Goal: Task Accomplishment & Management: Complete application form

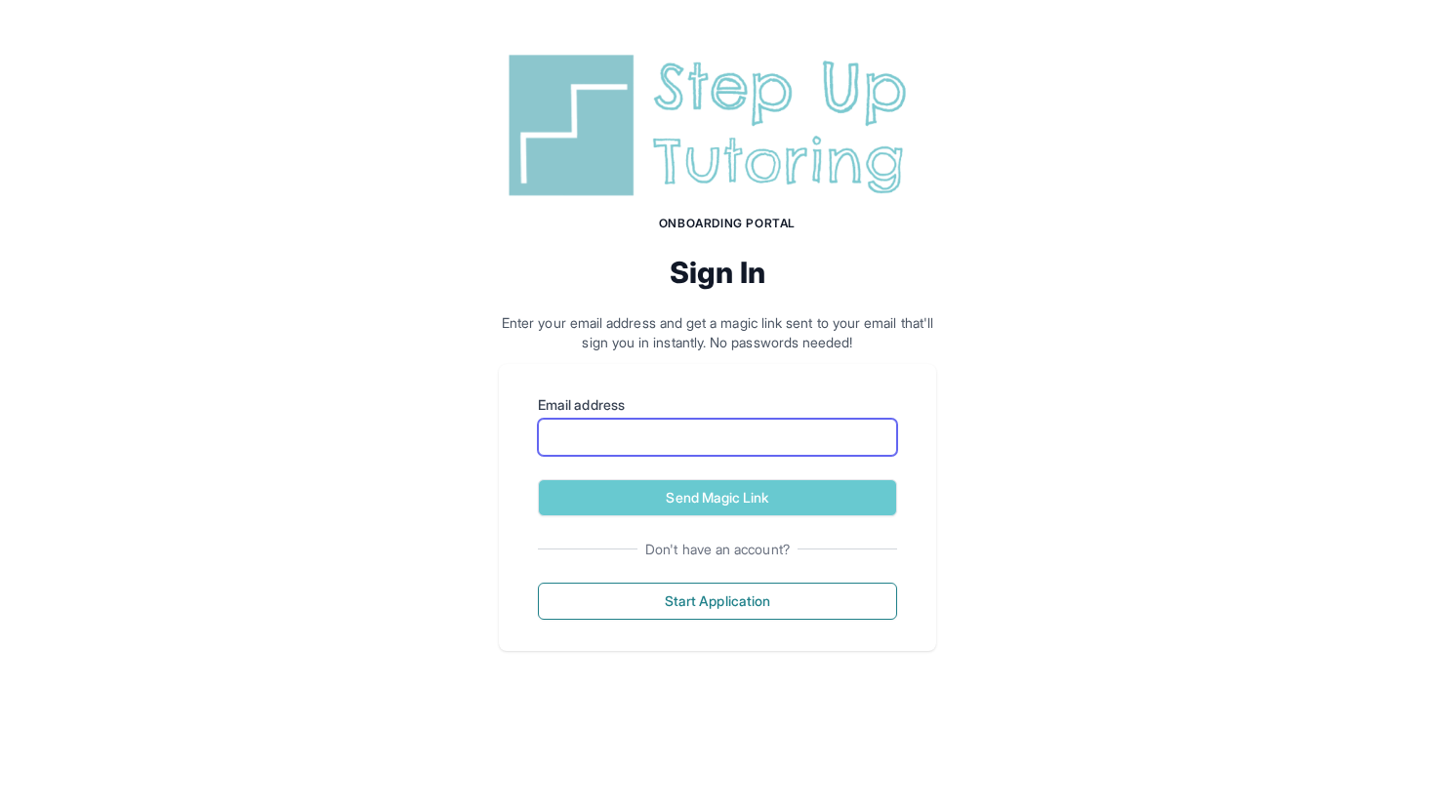
click at [618, 438] on input "Email address" at bounding box center [717, 437] width 359 height 37
type input "**********"
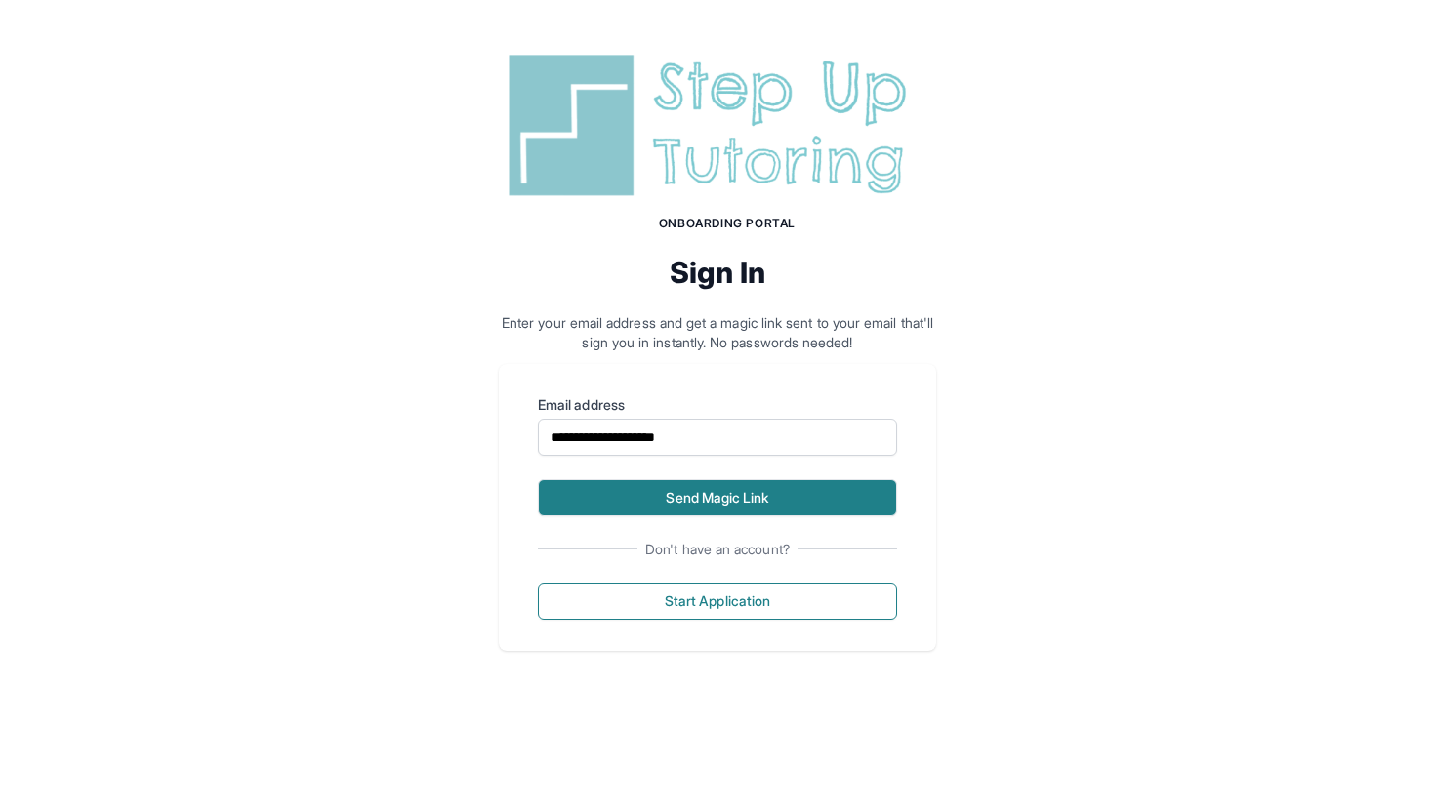
click at [718, 482] on button "Send Magic Link" at bounding box center [717, 497] width 359 height 37
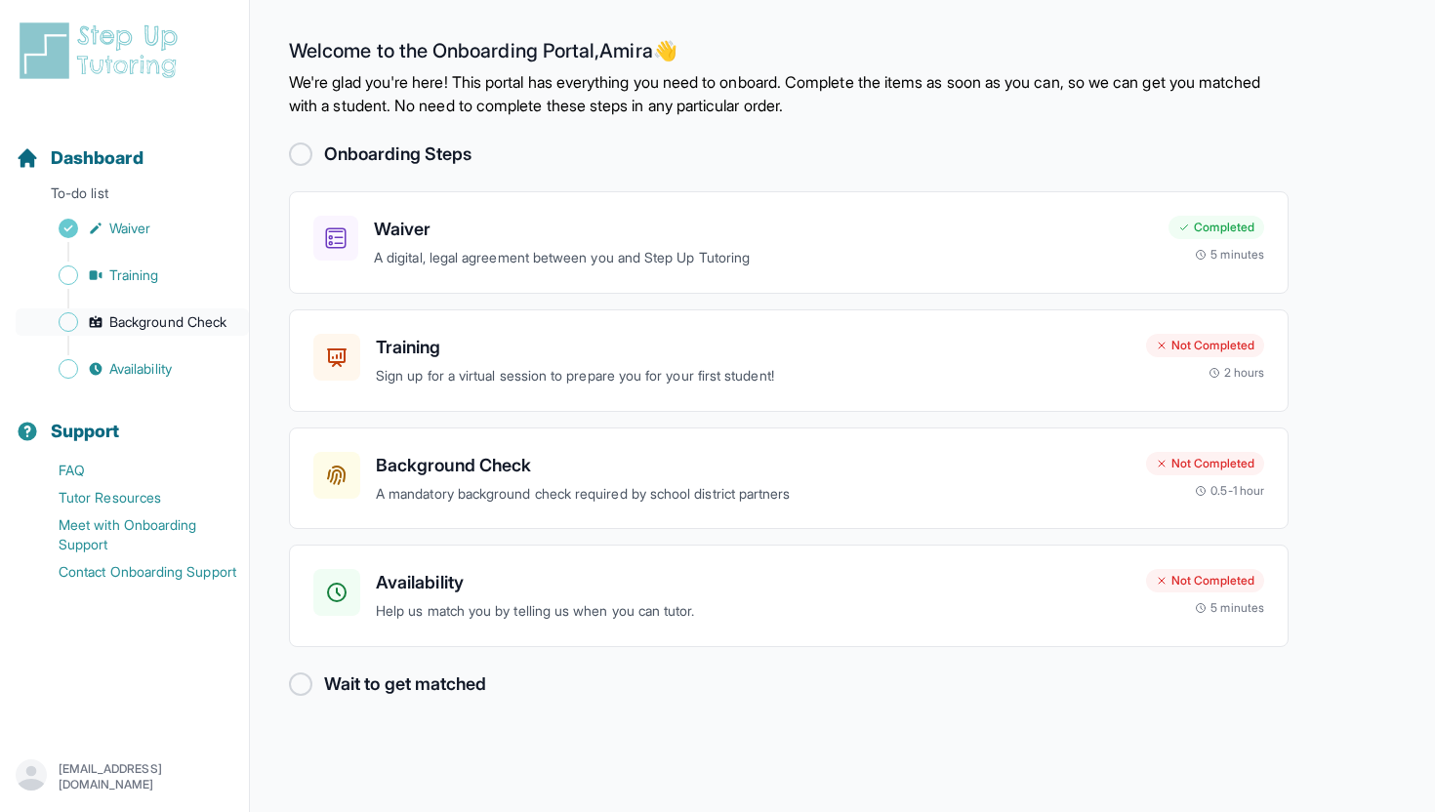
click at [195, 312] on span "Background Check" at bounding box center [167, 322] width 117 height 20
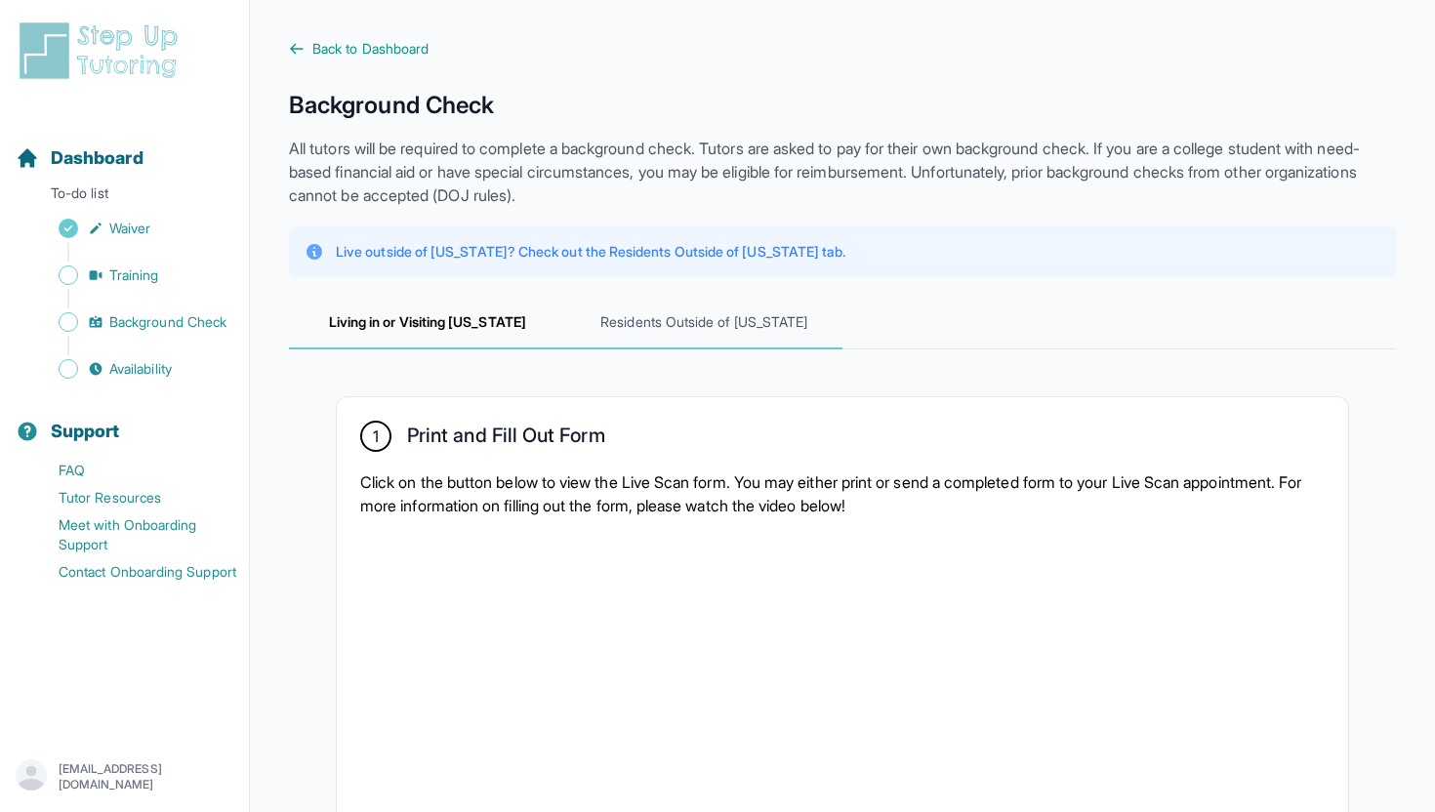
click at [744, 322] on span "Residents Outside of [US_STATE]" at bounding box center [704, 323] width 277 height 53
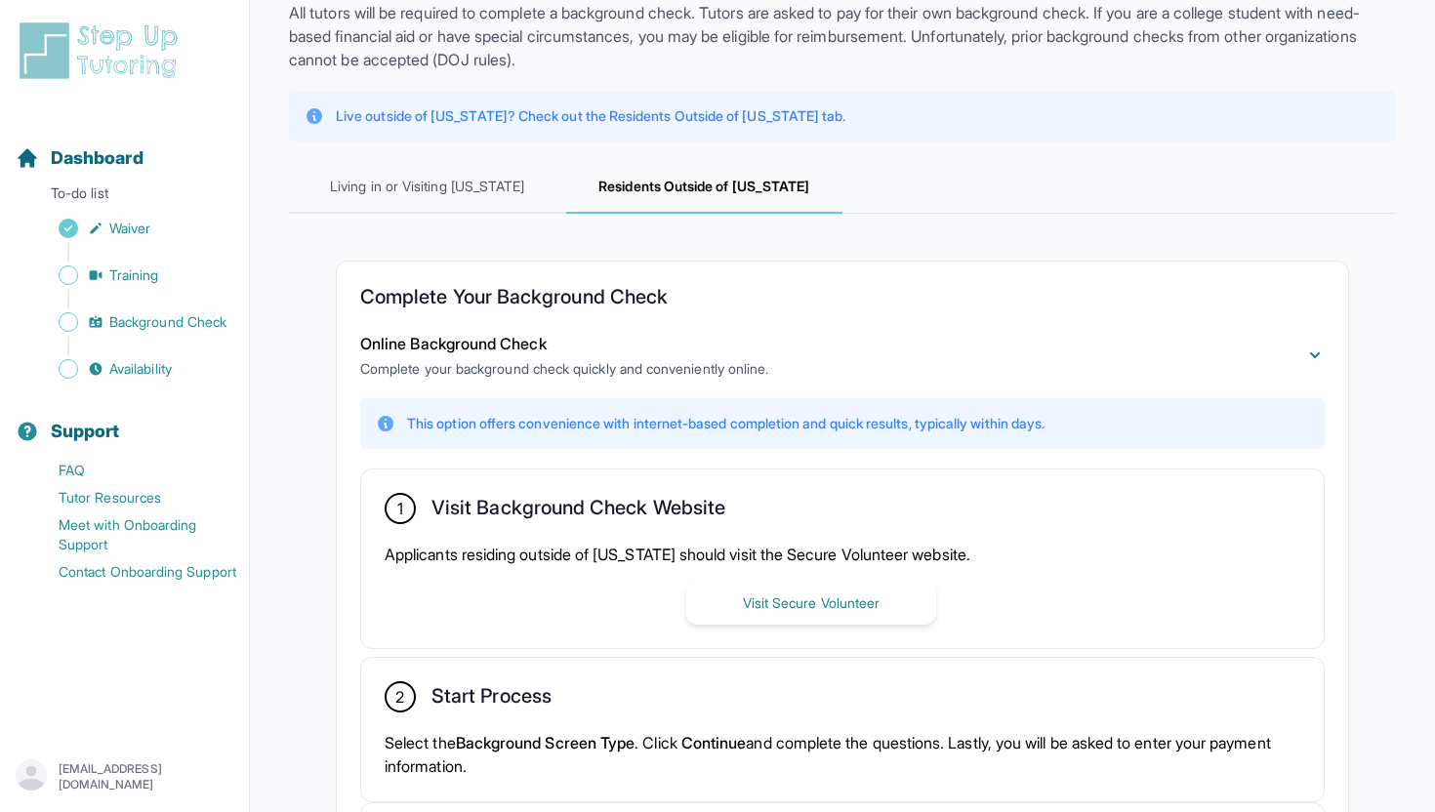
scroll to position [138, 0]
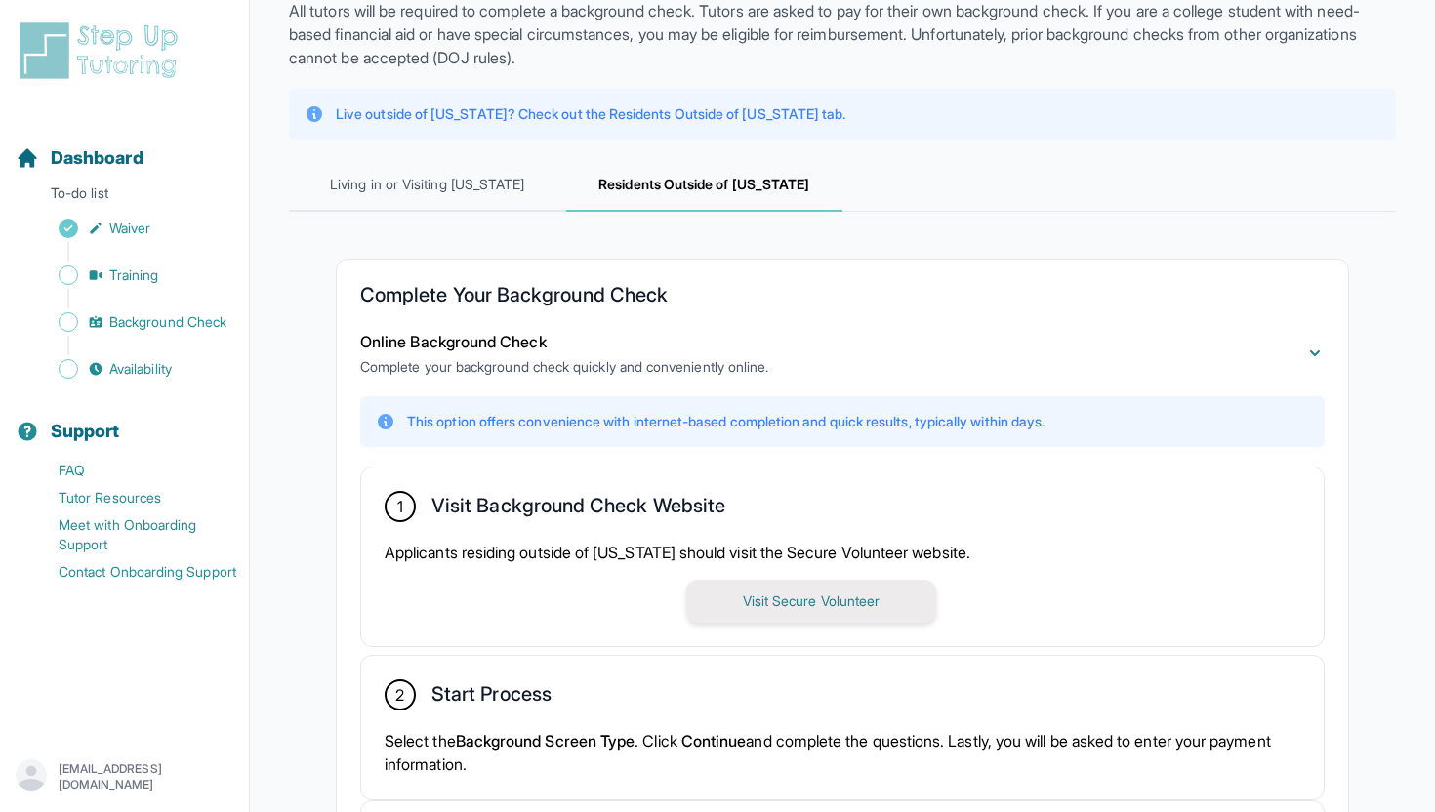
click at [858, 605] on button "Visit Secure Volunteer" at bounding box center [811, 601] width 250 height 43
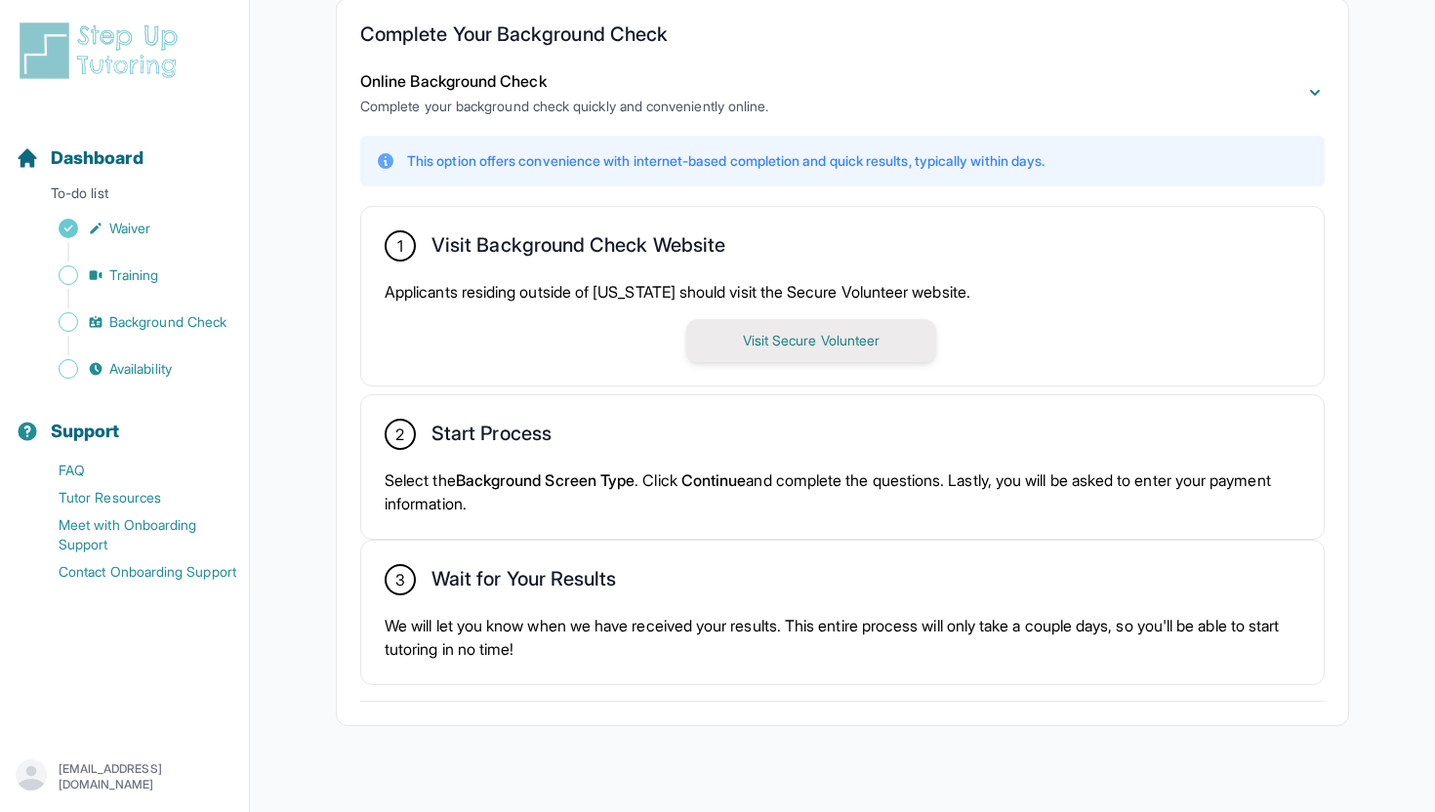
scroll to position [427, 0]
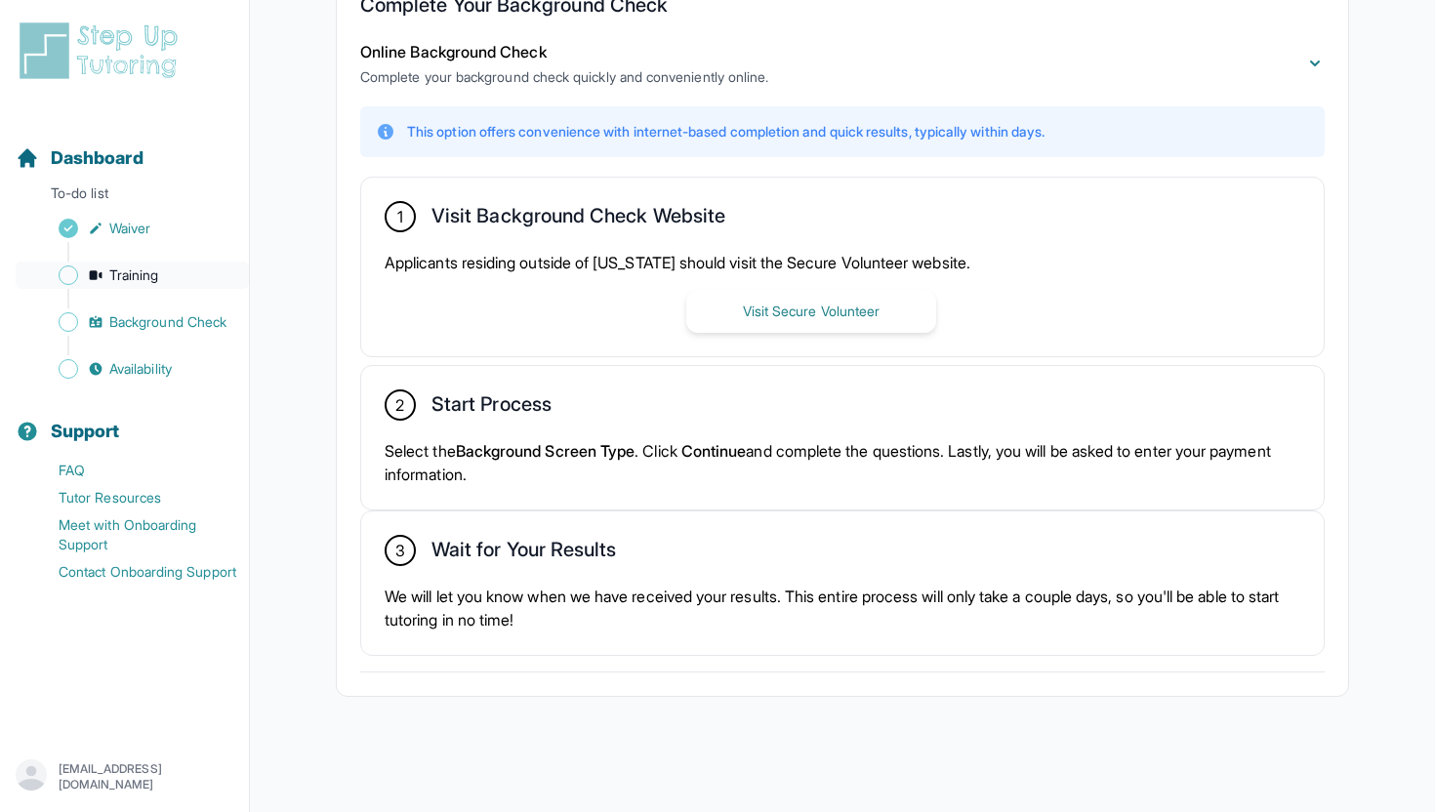
click at [110, 286] on link "Training" at bounding box center [132, 275] width 233 height 27
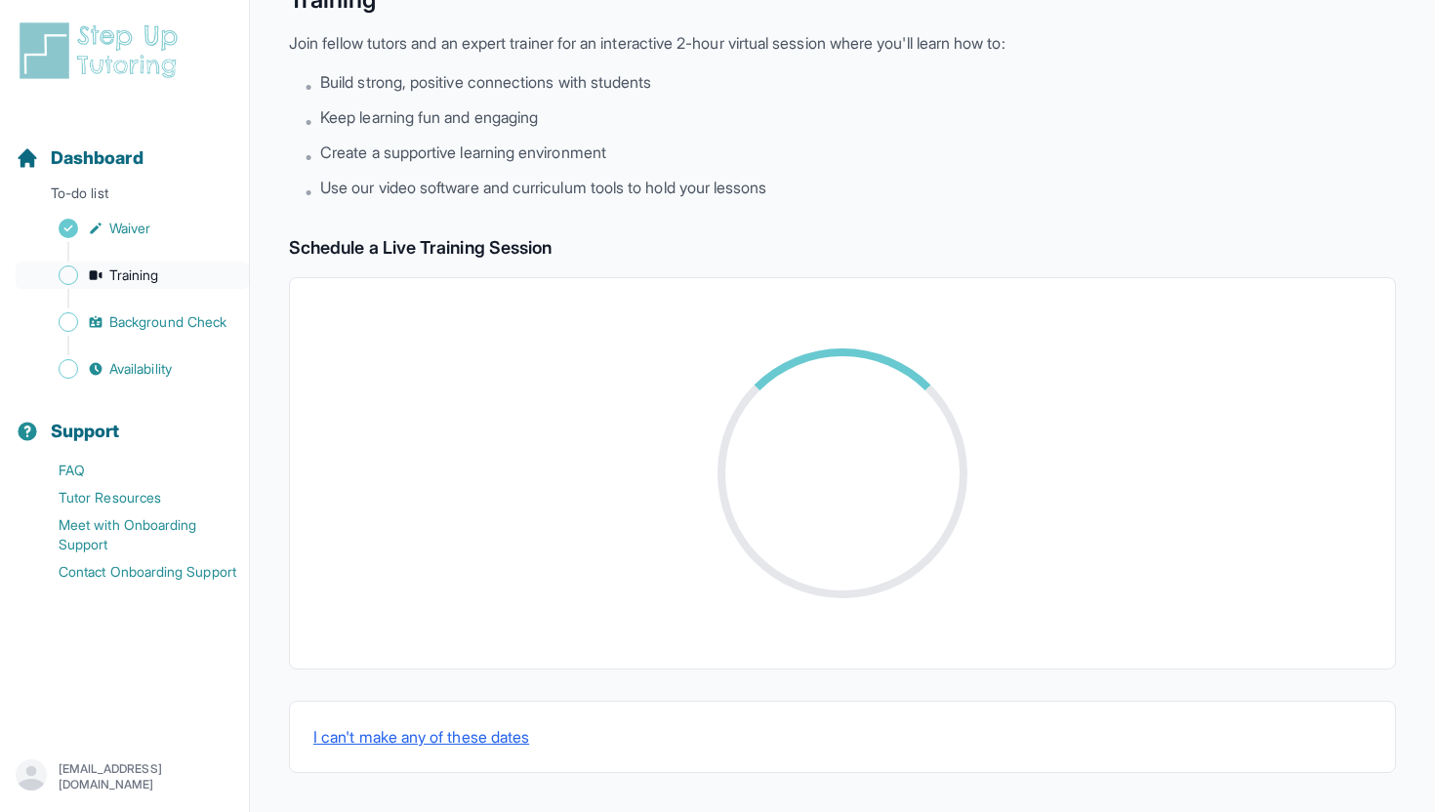
scroll to position [105, 0]
click at [172, 376] on span "Availability" at bounding box center [140, 369] width 62 height 20
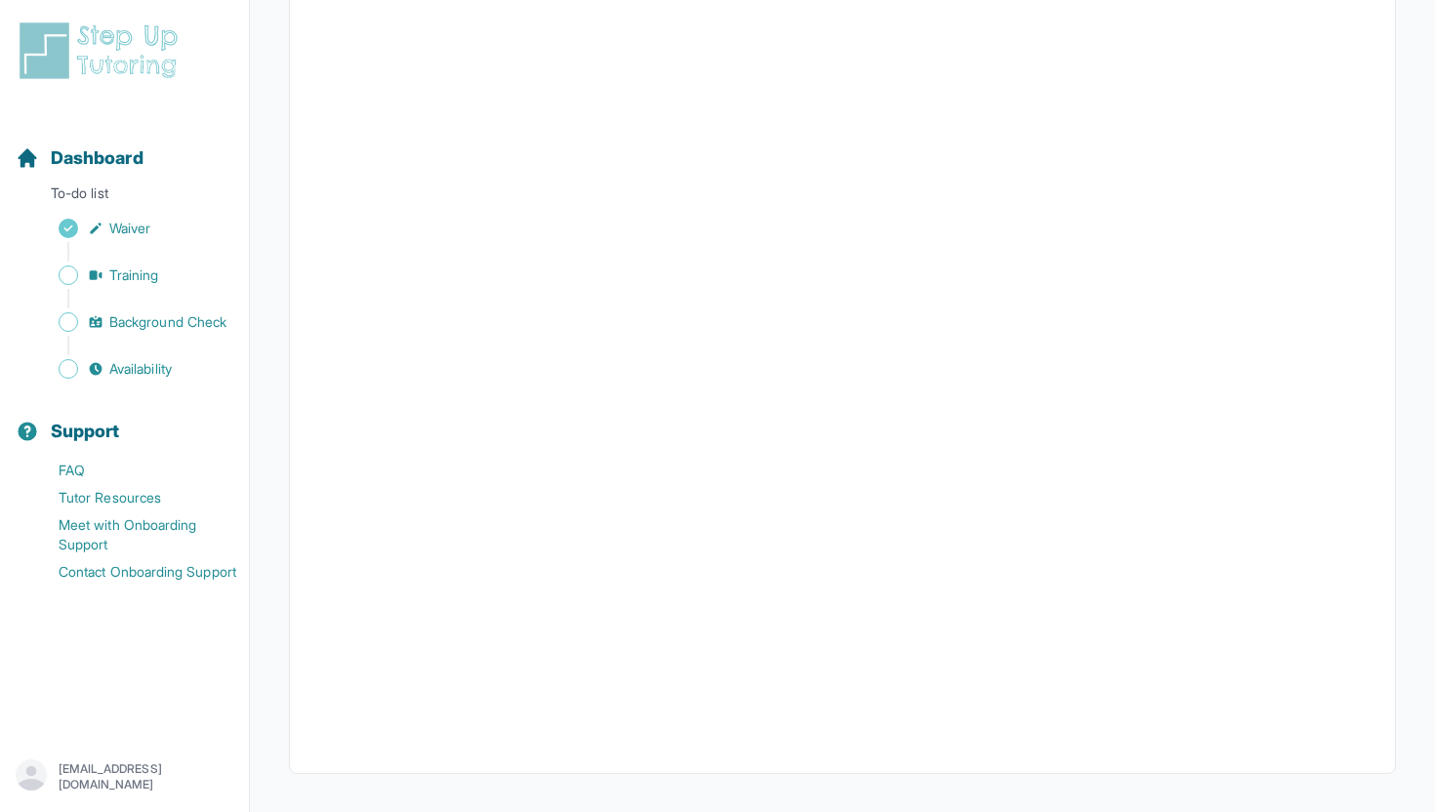
scroll to position [260, 0]
click at [141, 267] on span "Training" at bounding box center [134, 275] width 50 height 20
click at [110, 370] on span "Availability" at bounding box center [140, 369] width 62 height 20
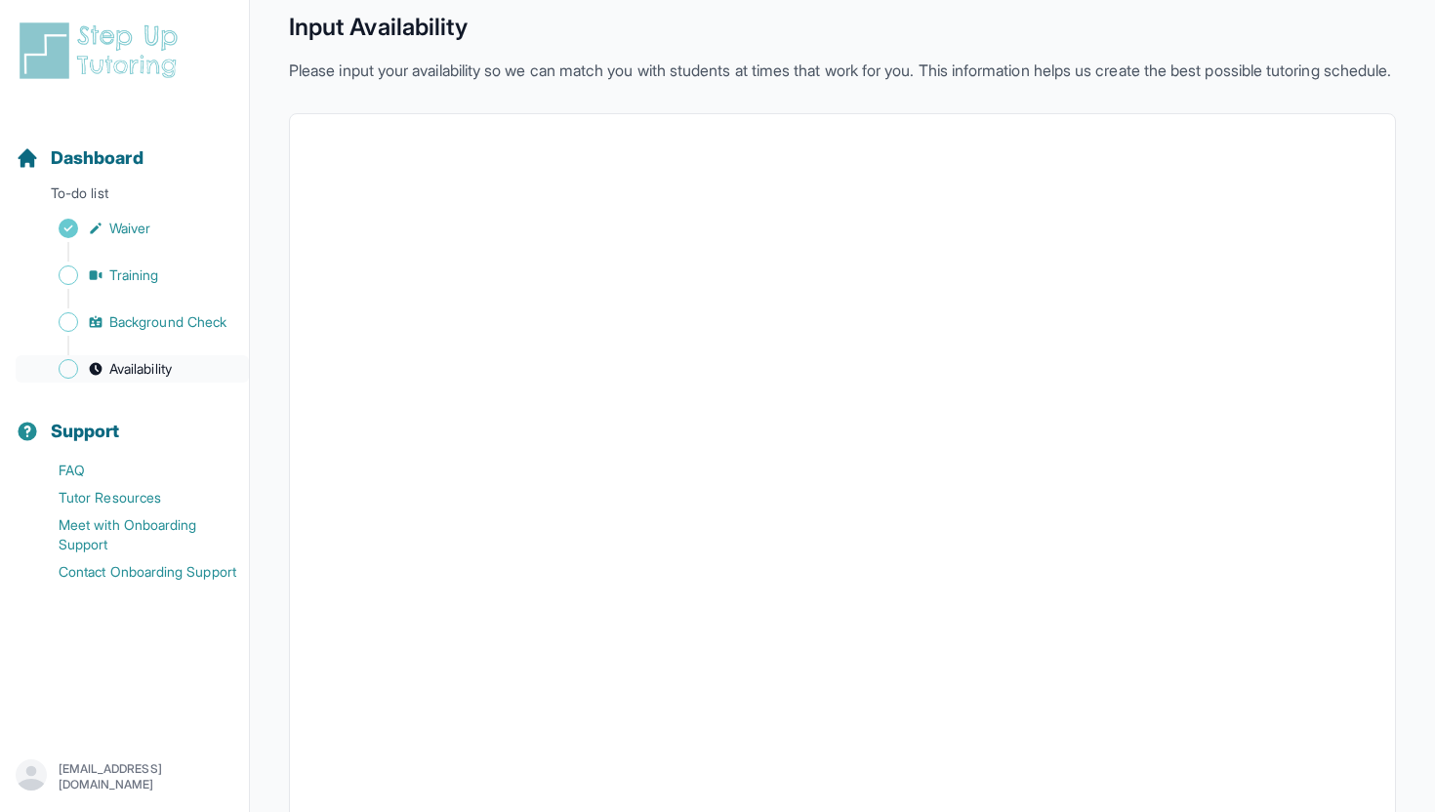
scroll to position [322, 0]
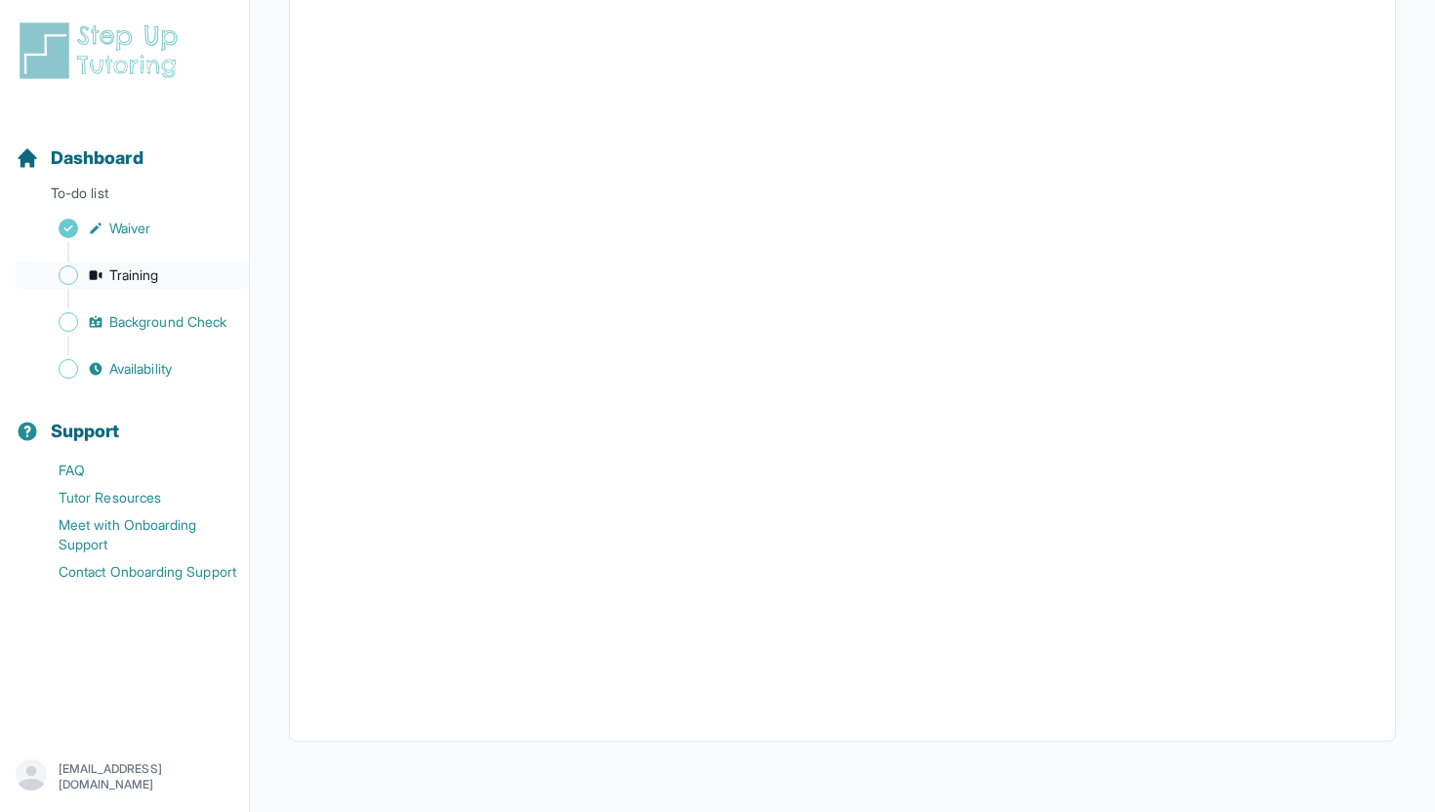
click at [116, 269] on span "Training" at bounding box center [134, 275] width 50 height 20
click at [154, 323] on span "Background Check" at bounding box center [167, 322] width 117 height 20
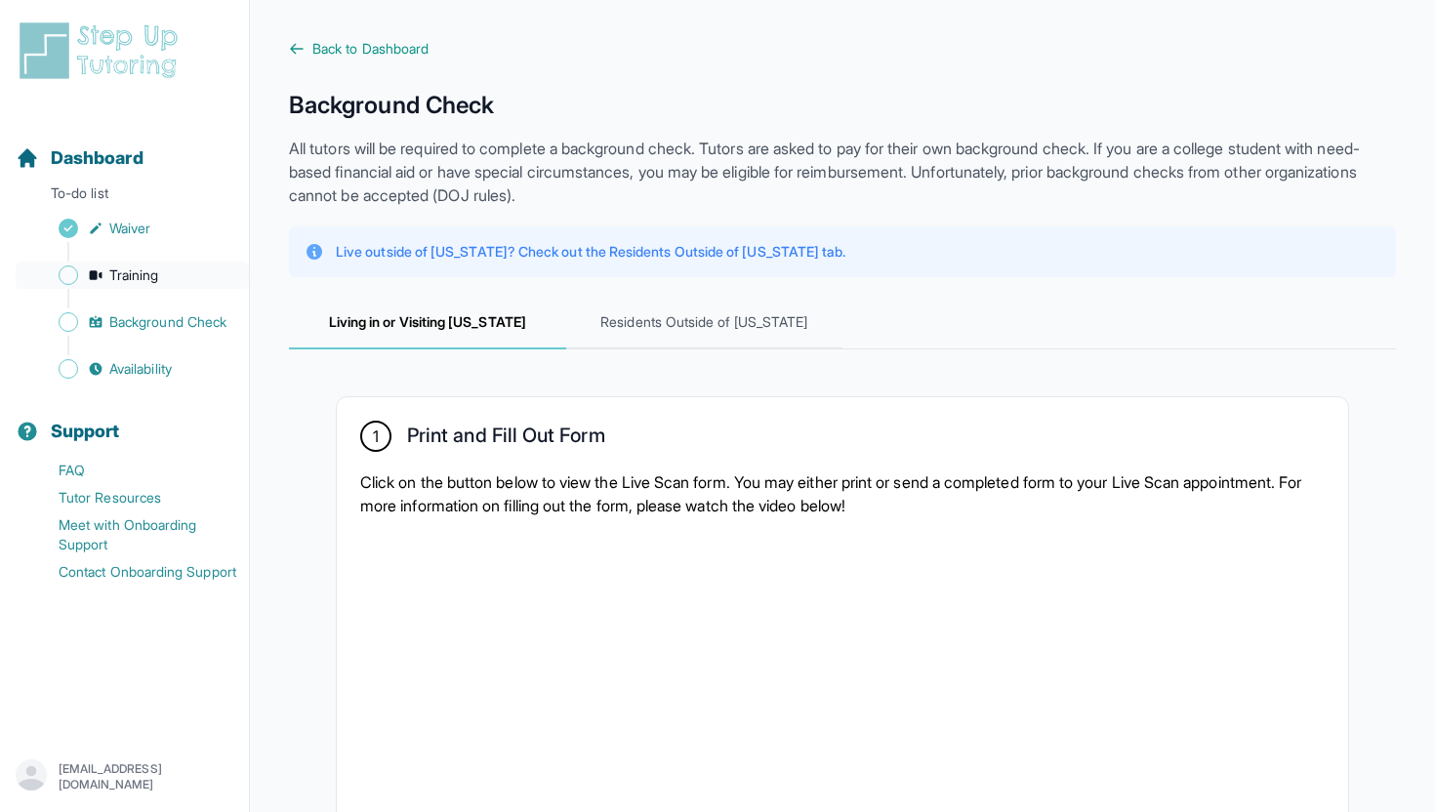
click at [129, 277] on span "Training" at bounding box center [134, 275] width 50 height 20
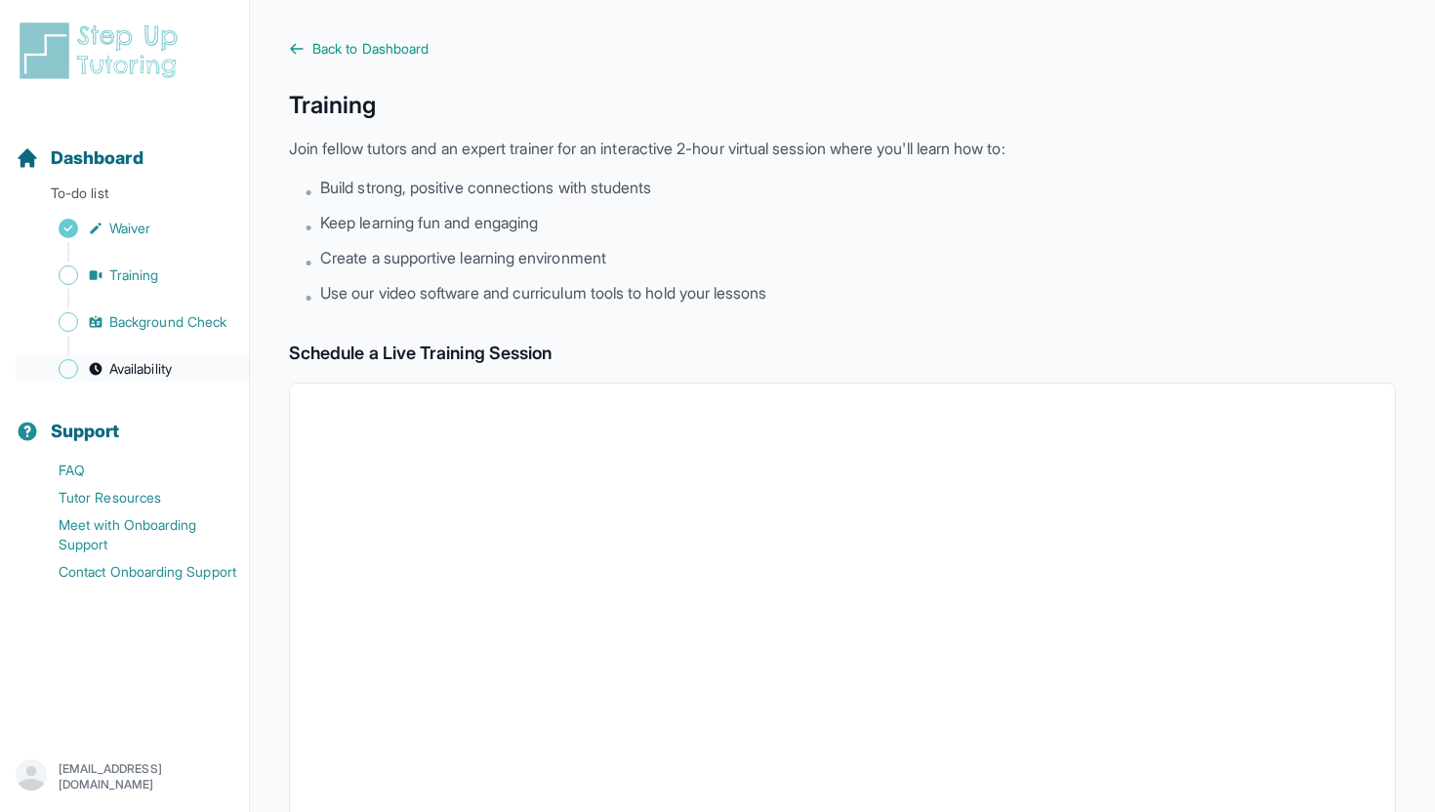
click at [129, 377] on span "Availability" at bounding box center [140, 369] width 62 height 20
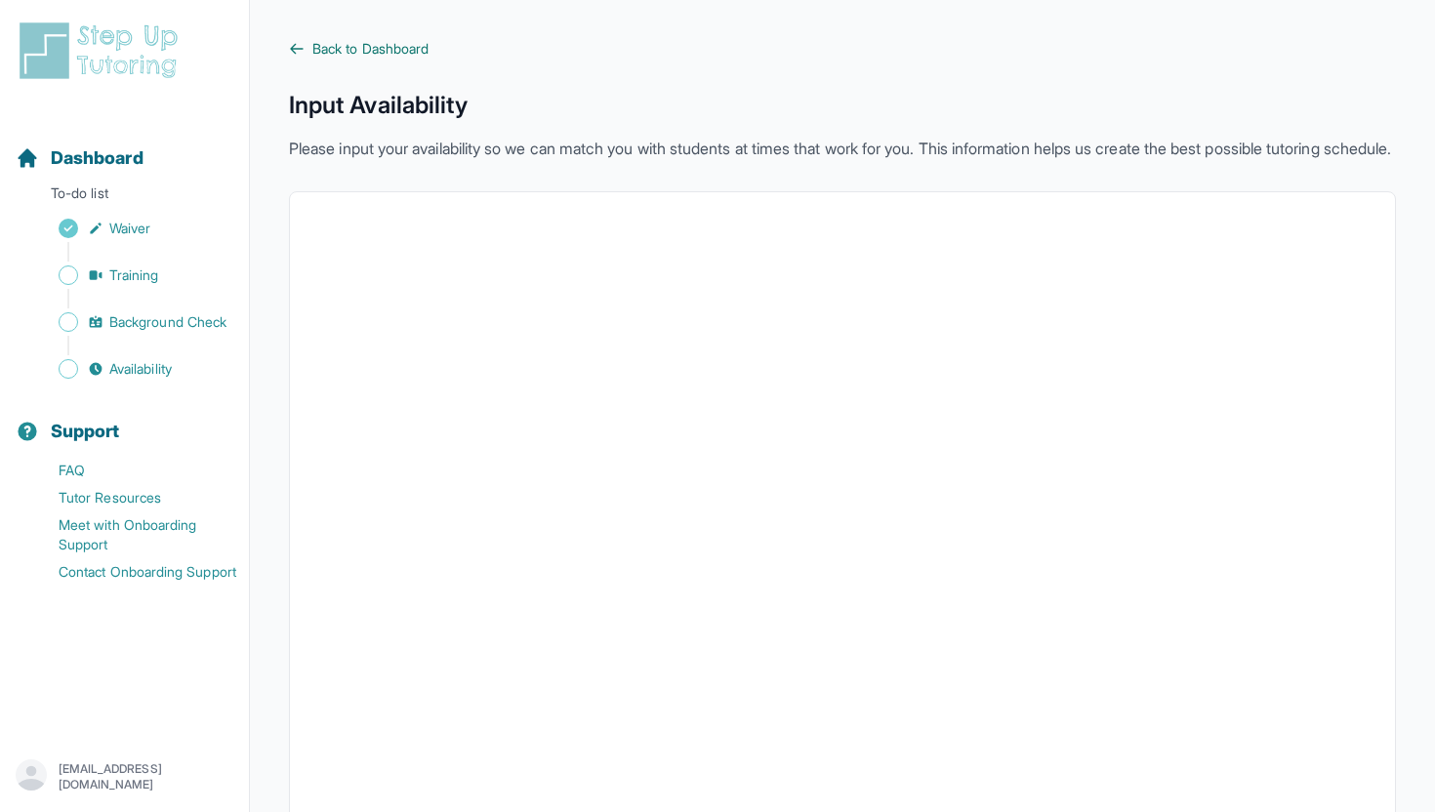
click at [345, 41] on span "Back to Dashboard" at bounding box center [370, 49] width 116 height 20
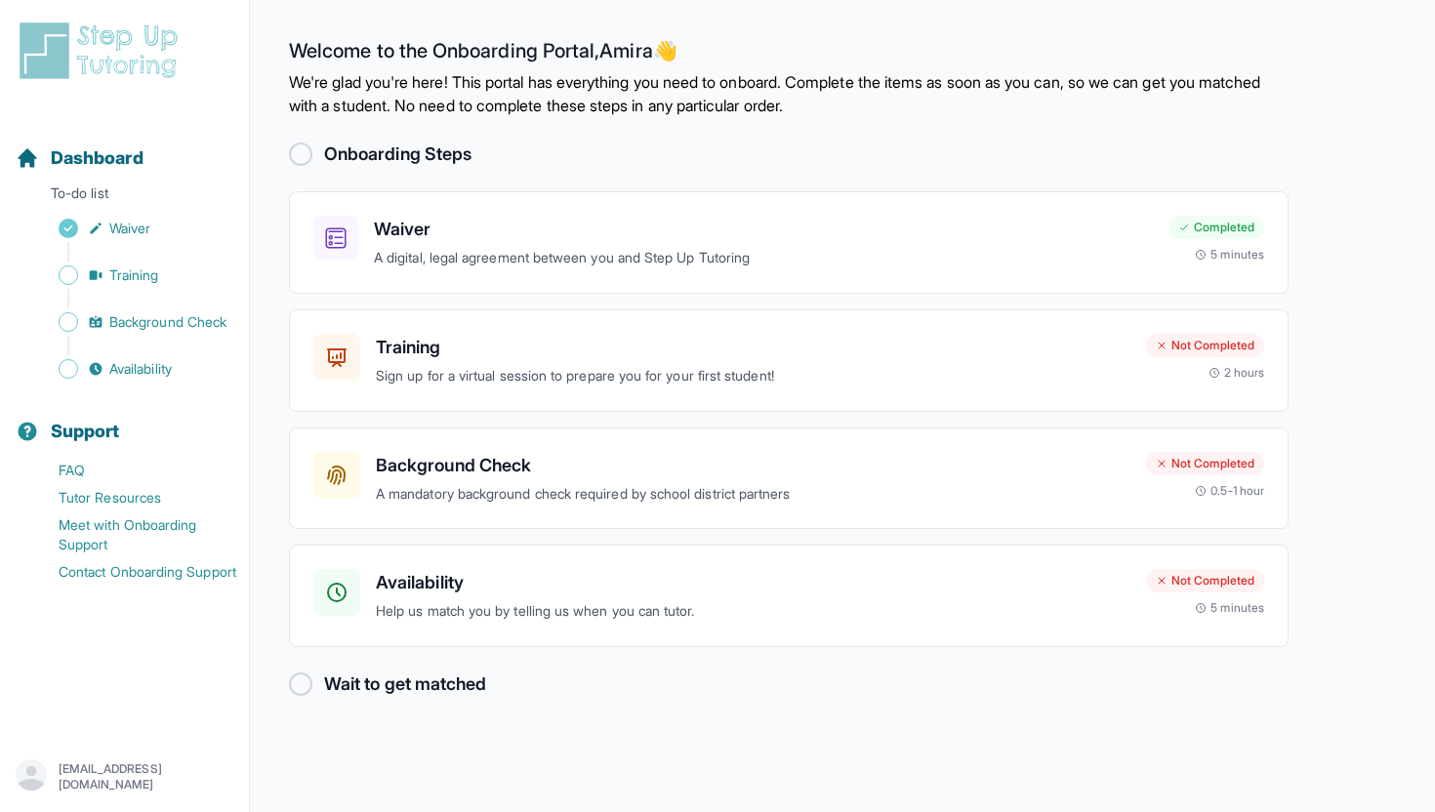
click at [286, 705] on main "Welcome to the Onboarding Portal, Amira 👋 We're glad you're here! This portal h…" at bounding box center [842, 406] width 1185 height 812
click at [299, 691] on div at bounding box center [300, 683] width 23 height 23
click at [312, 685] on div "Wait to get matched" at bounding box center [788, 684] width 999 height 27
